Goal: Navigation & Orientation: Find specific page/section

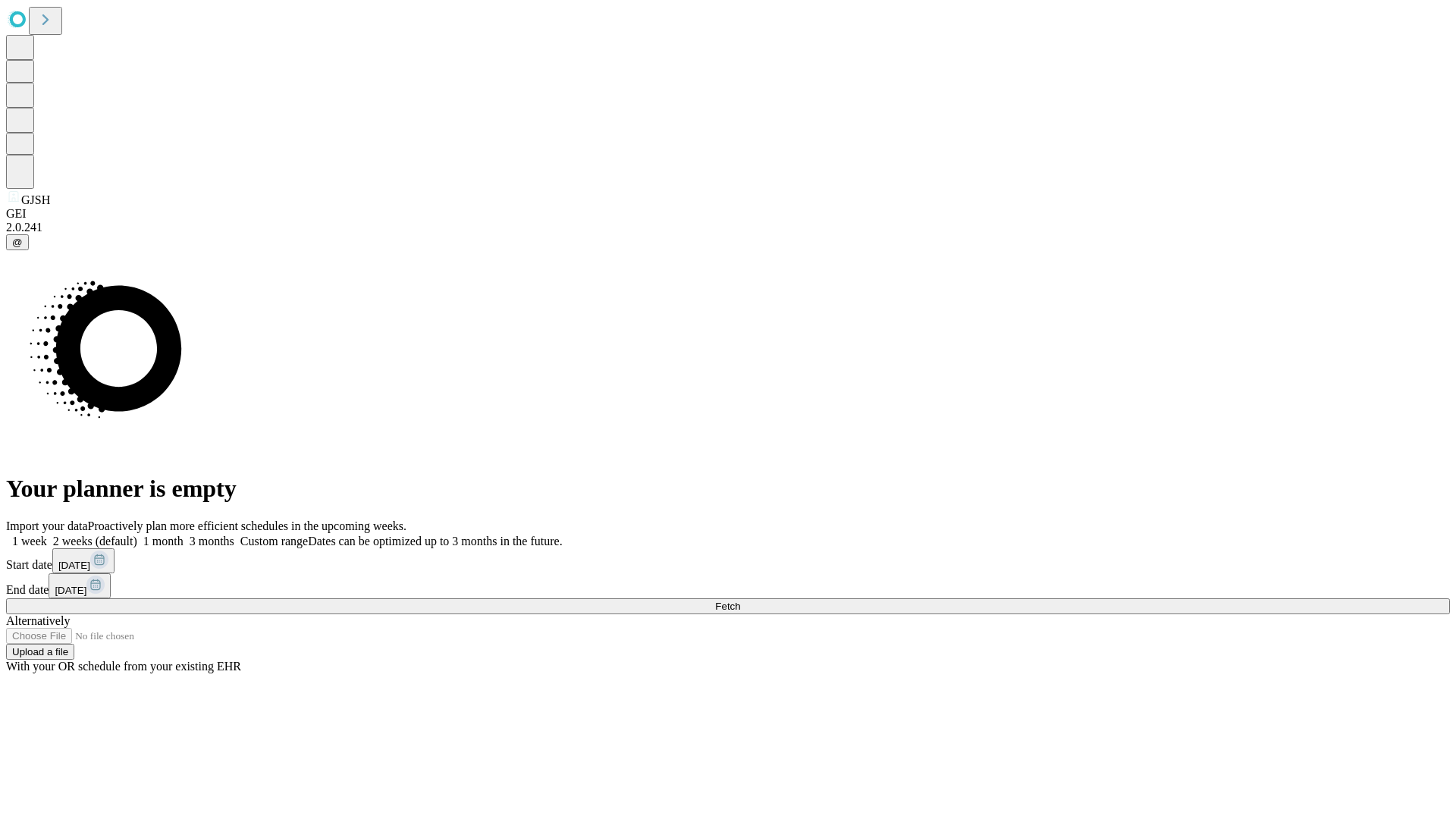
click at [740, 601] on span "Fetch" at bounding box center [728, 606] width 25 height 12
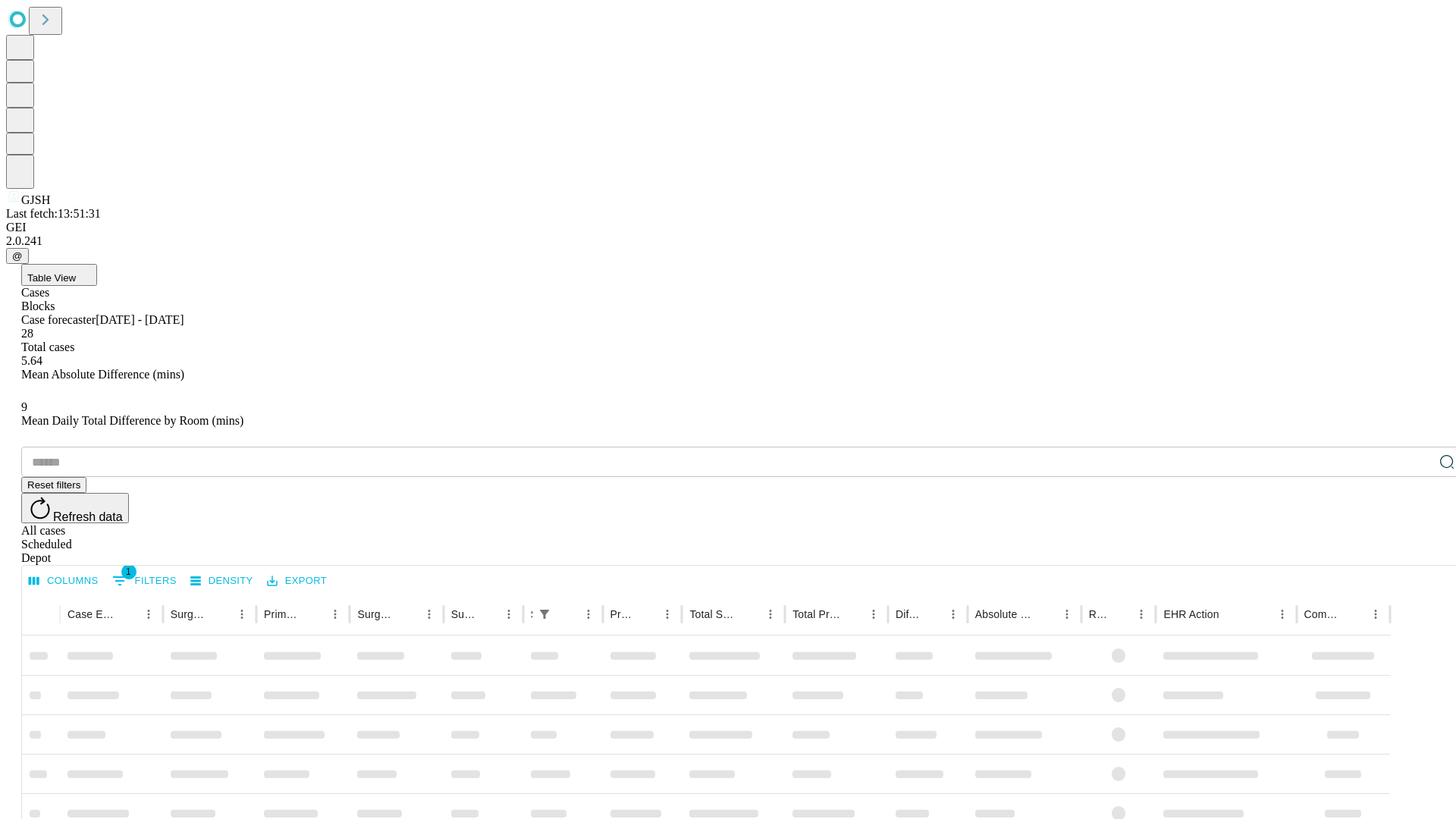
click at [76, 272] on span "Table View" at bounding box center [52, 277] width 49 height 12
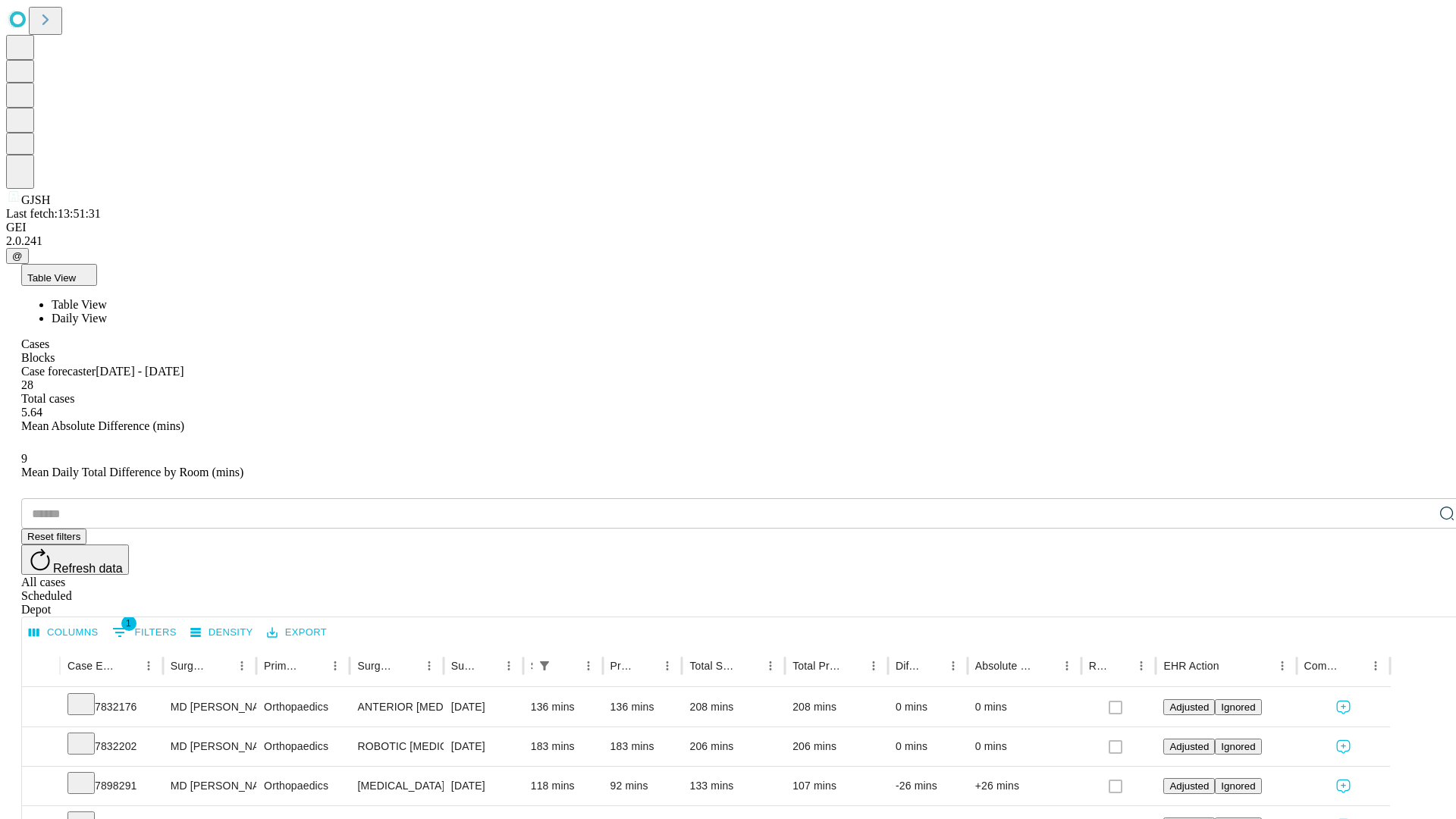
click at [107, 312] on span "Daily View" at bounding box center [79, 318] width 55 height 13
